Goal: Task Accomplishment & Management: Complete application form

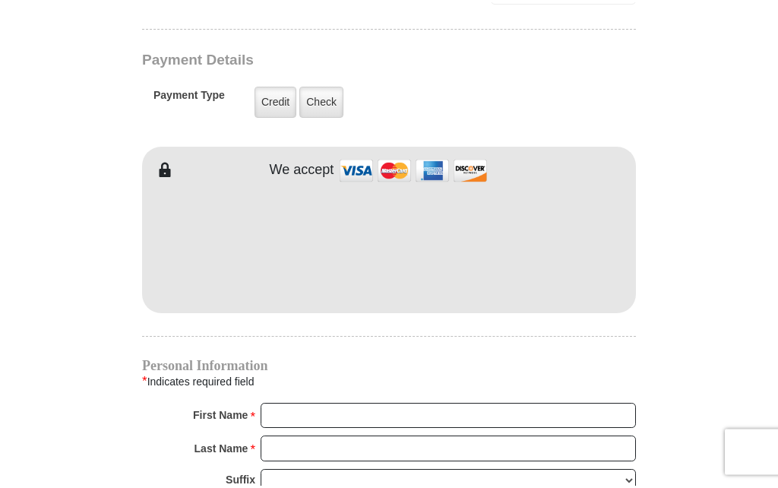
scroll to position [1228, 0]
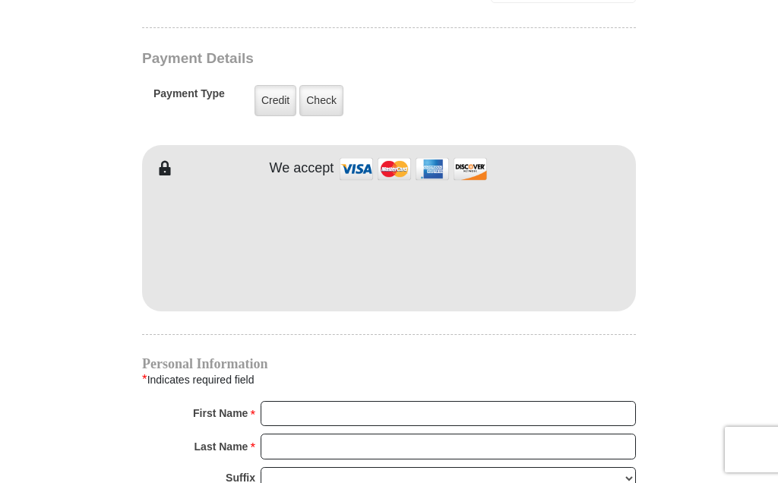
type input "25."
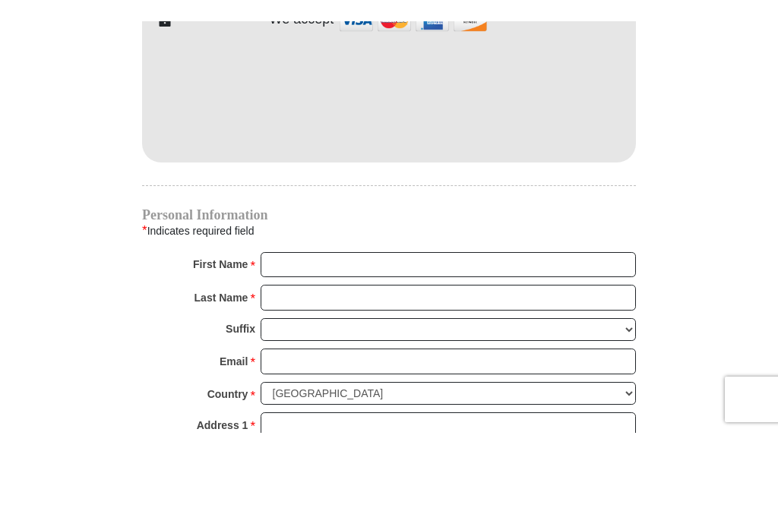
scroll to position [1398, 0]
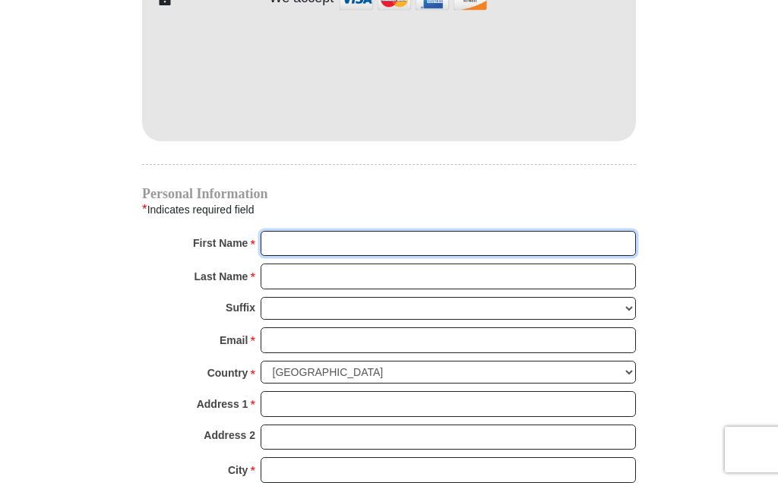
click at [286, 238] on input "First Name *" at bounding box center [447, 244] width 375 height 26
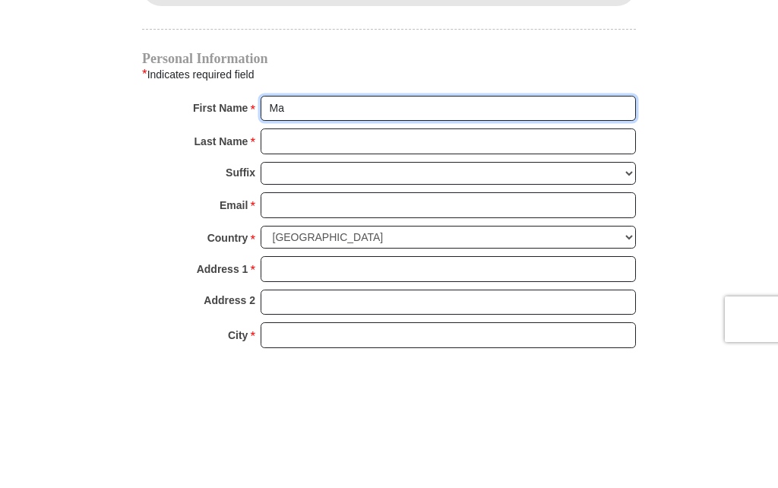
type input "M"
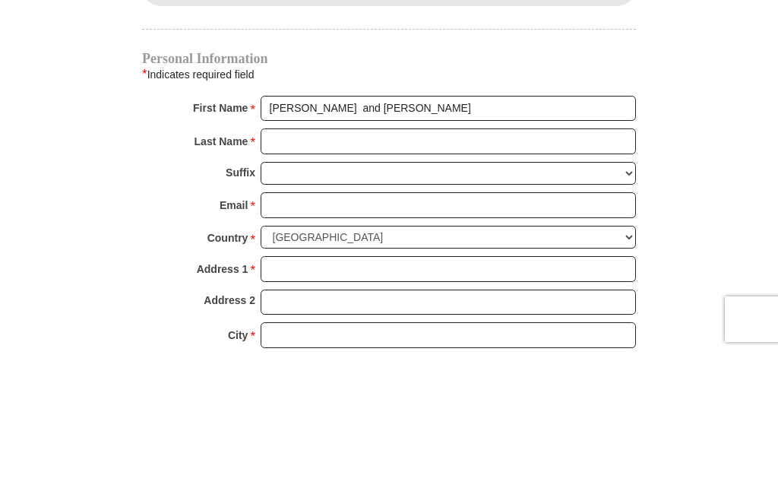
click at [295, 264] on input "Last Name *" at bounding box center [447, 277] width 375 height 26
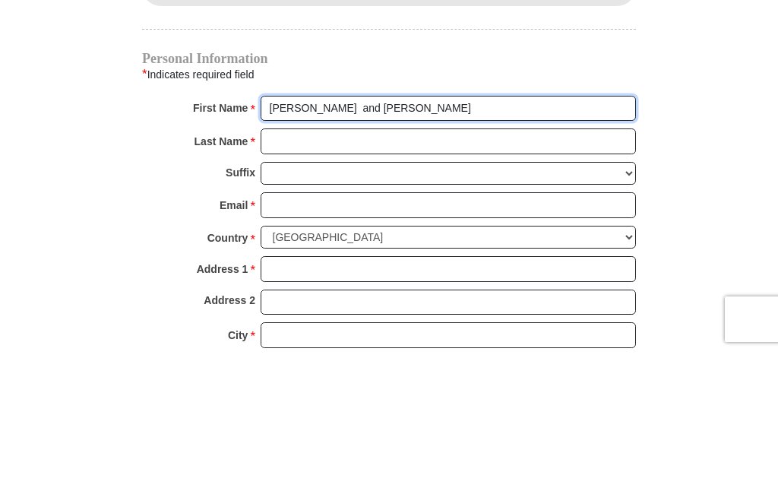
click at [384, 231] on input "[PERSON_NAME] and [PERSON_NAME]" at bounding box center [447, 244] width 375 height 26
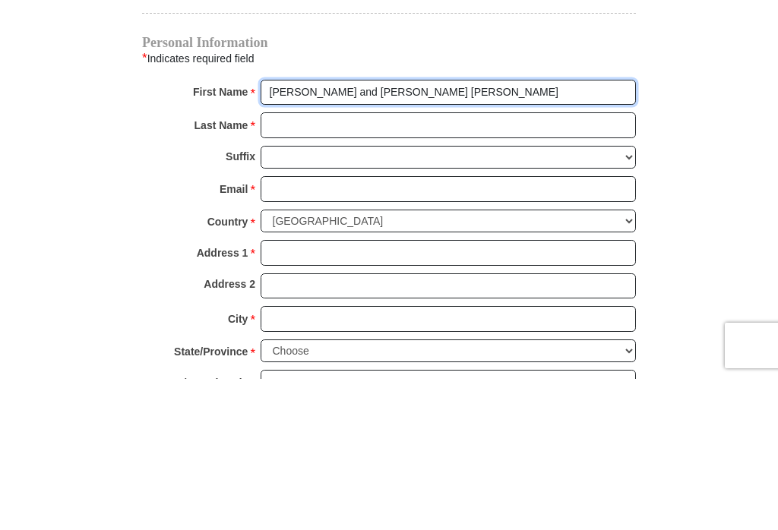
type input "[PERSON_NAME] and [PERSON_NAME] [PERSON_NAME]"
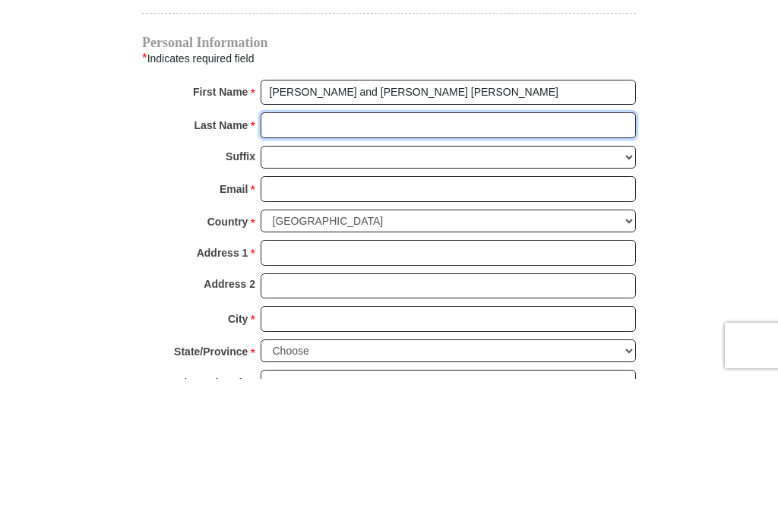
click at [297, 264] on input "Last Name *" at bounding box center [447, 277] width 375 height 26
type input "[PERSON_NAME]"
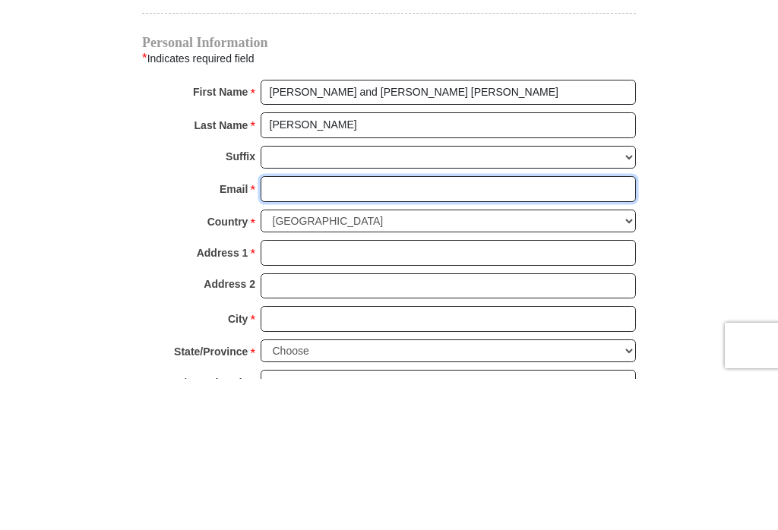
click at [311, 327] on input "Email *" at bounding box center [447, 340] width 375 height 26
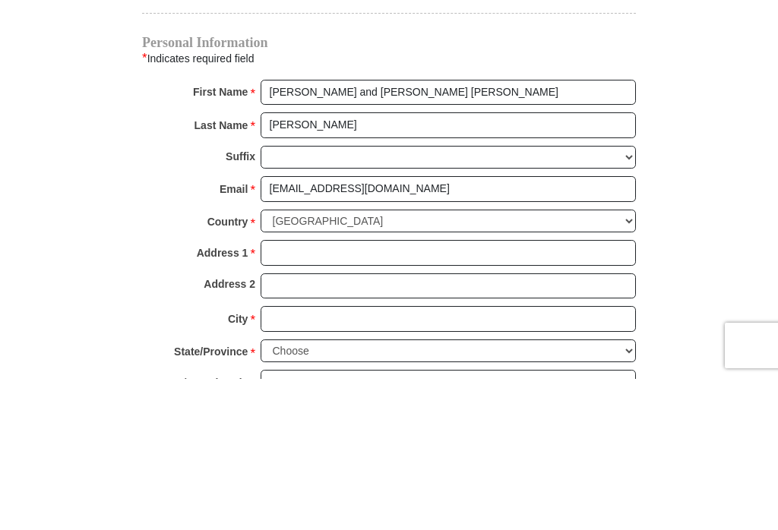
scroll to position [1549, 0]
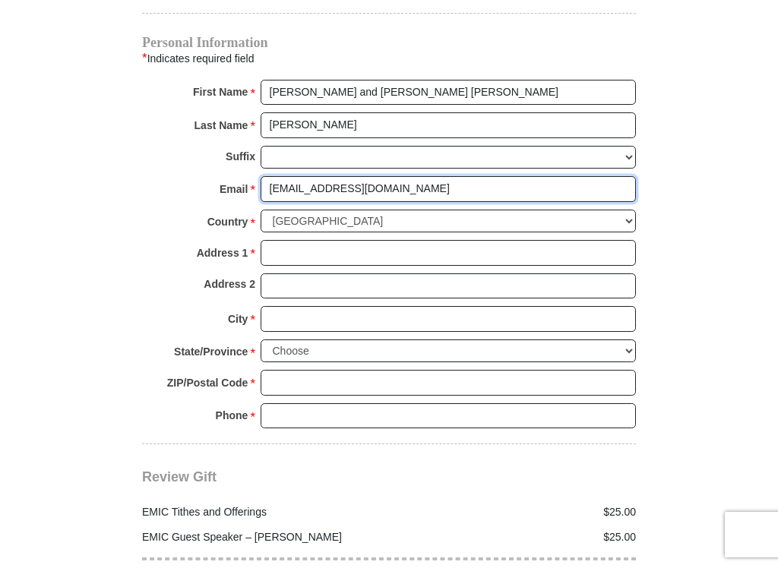
type input "[EMAIL_ADDRESS][DOMAIN_NAME]"
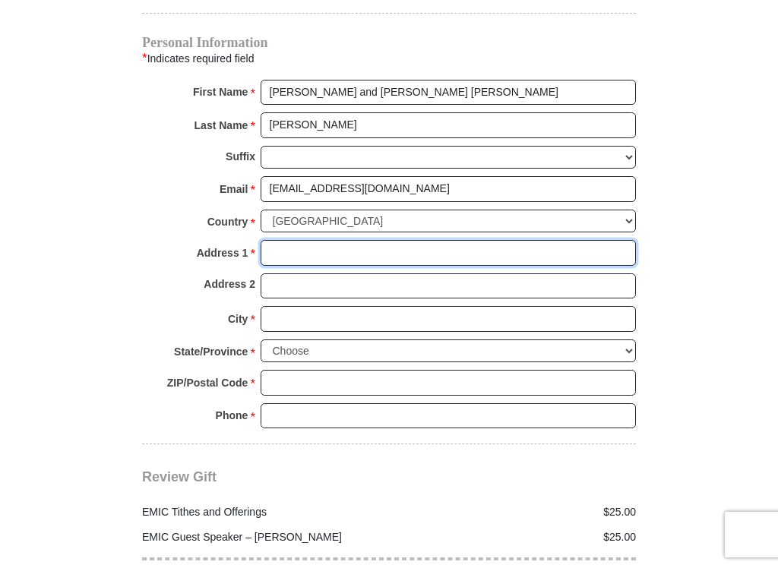
click at [295, 247] on input "Address 1 *" at bounding box center [447, 253] width 375 height 26
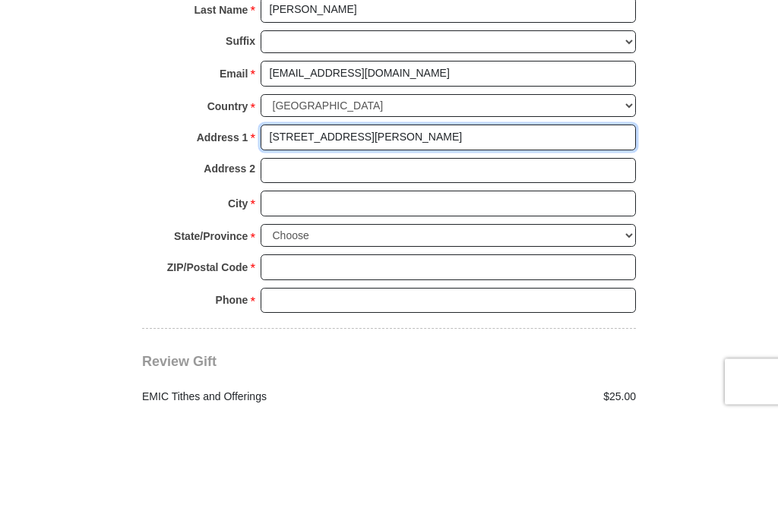
type input "[STREET_ADDRESS][PERSON_NAME]"
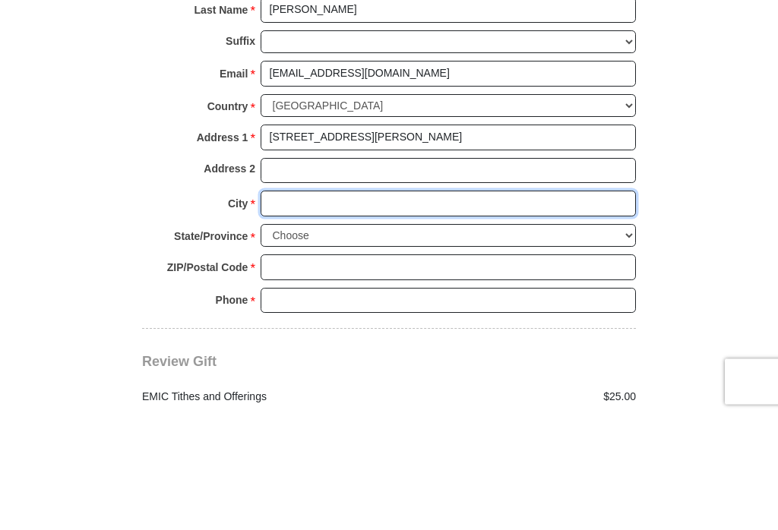
click at [313, 306] on input "City *" at bounding box center [447, 319] width 375 height 26
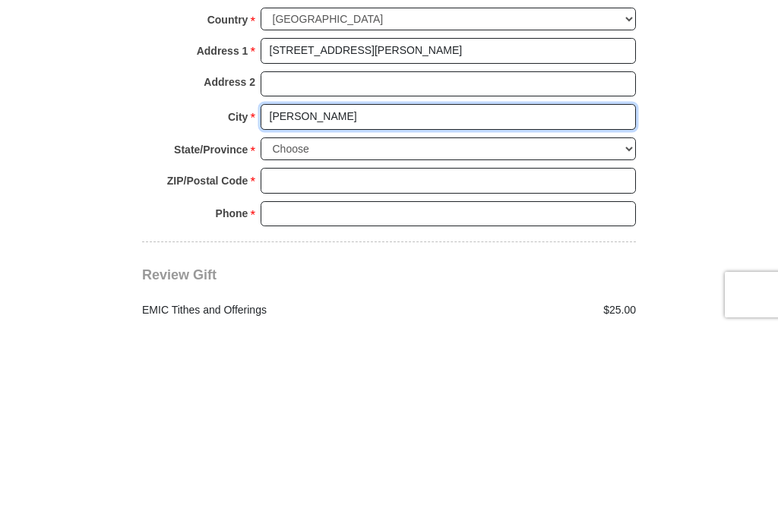
type input "[PERSON_NAME]"
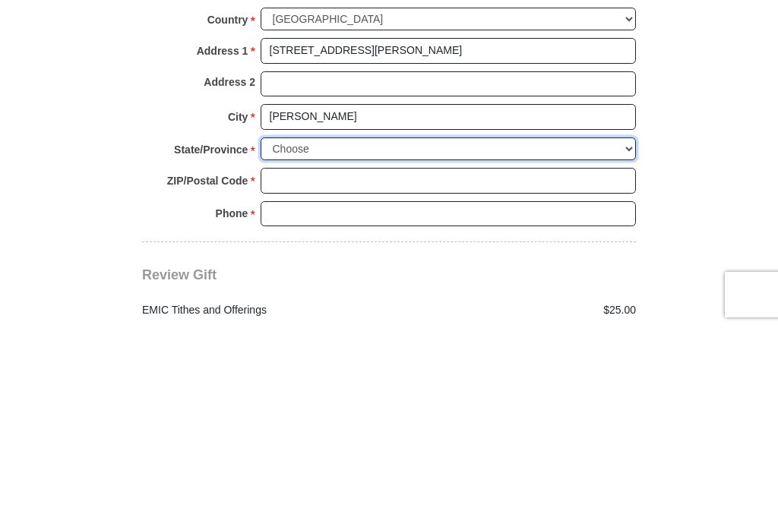
click at [619, 339] on select "Choose [US_STATE] [US_STATE] [US_STATE] [US_STATE] [US_STATE] Armed Forces Amer…" at bounding box center [447, 351] width 375 height 24
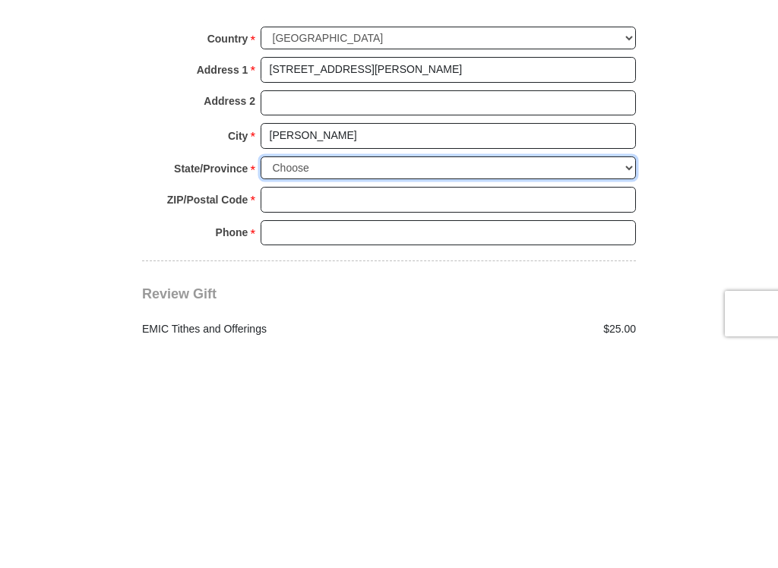
scroll to position [1751, 0]
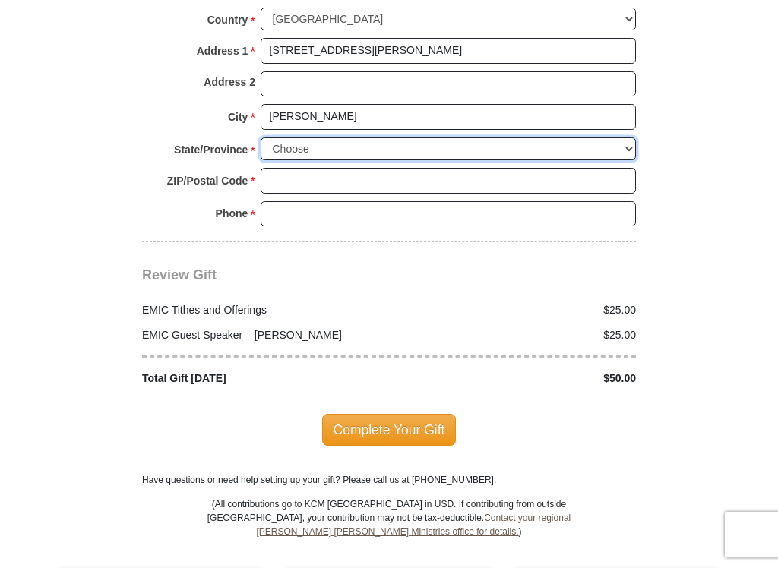
select select "OH"
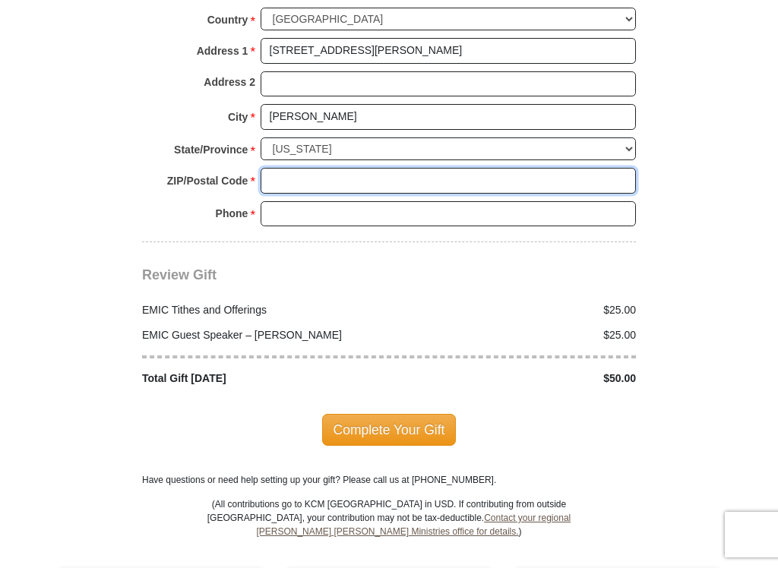
click at [303, 168] on input "ZIP/Postal Code *" at bounding box center [447, 181] width 375 height 26
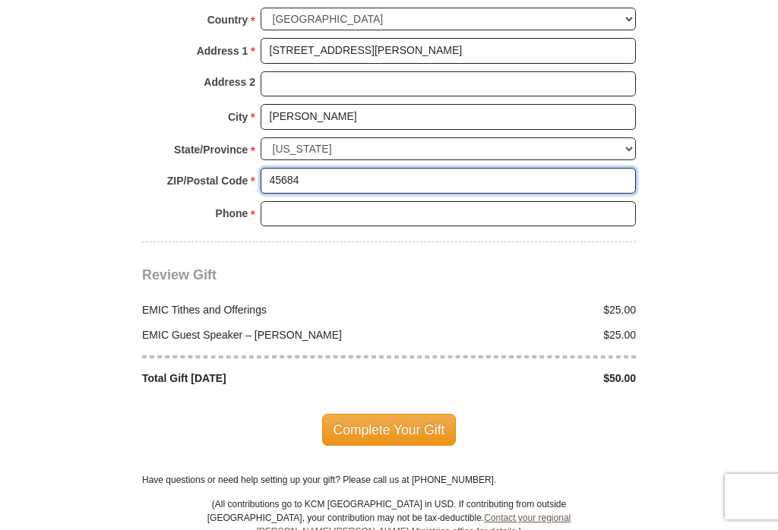
type input "45684"
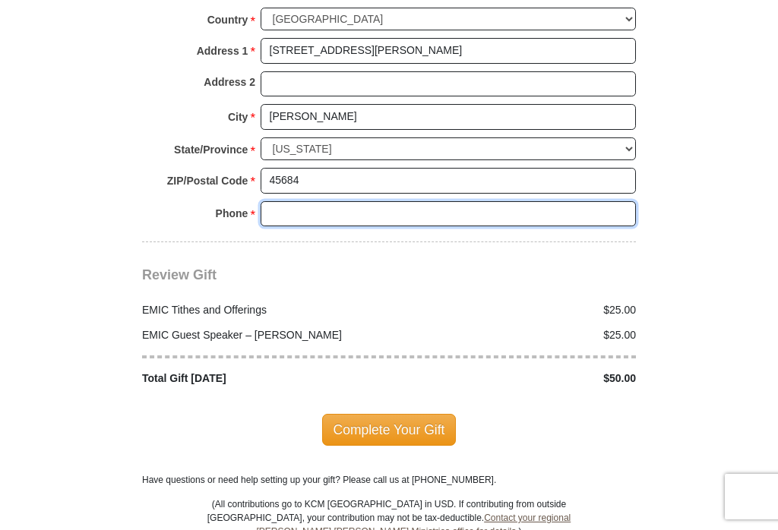
click at [297, 201] on input "Phone * *" at bounding box center [447, 214] width 375 height 26
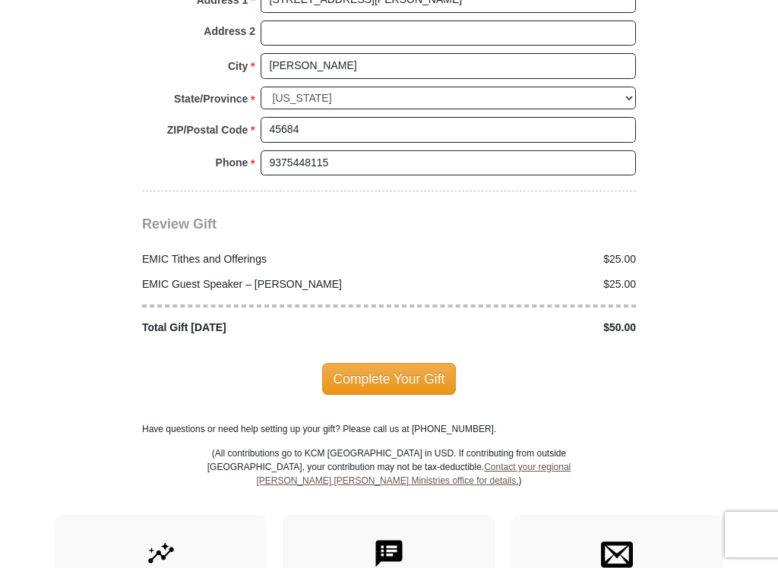
scroll to position [1804, 0]
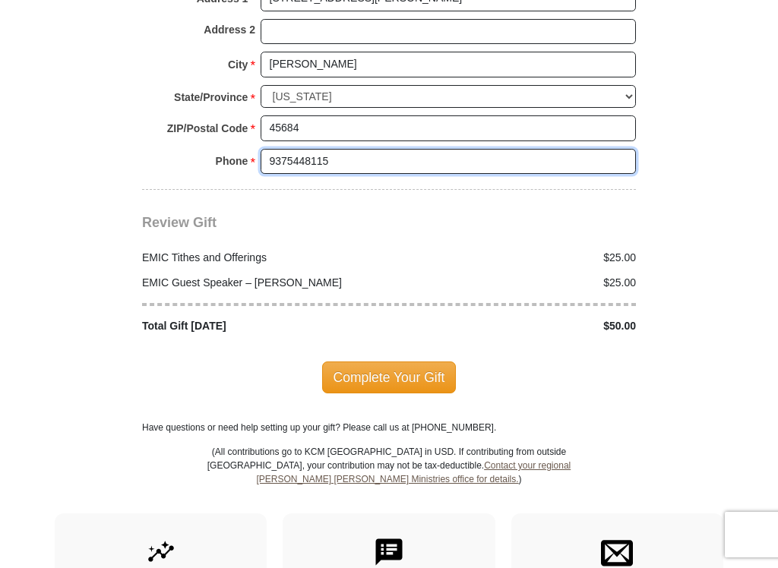
type input "9375448115"
click at [411, 363] on span "Complete Your Gift" at bounding box center [389, 378] width 134 height 32
